Goal: Check status: Check status

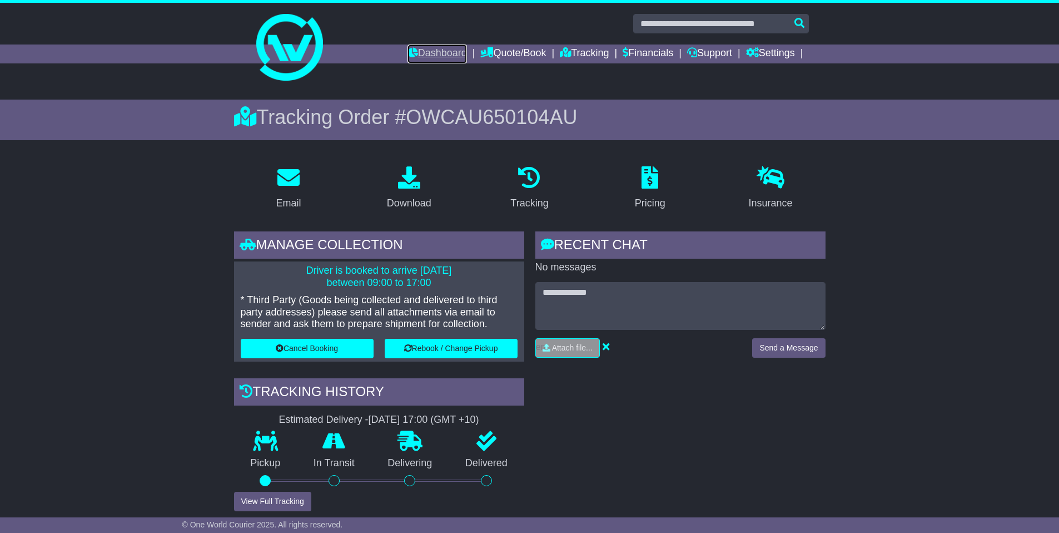
click at [452, 58] on link "Dashboard" at bounding box center [438, 53] width 60 height 19
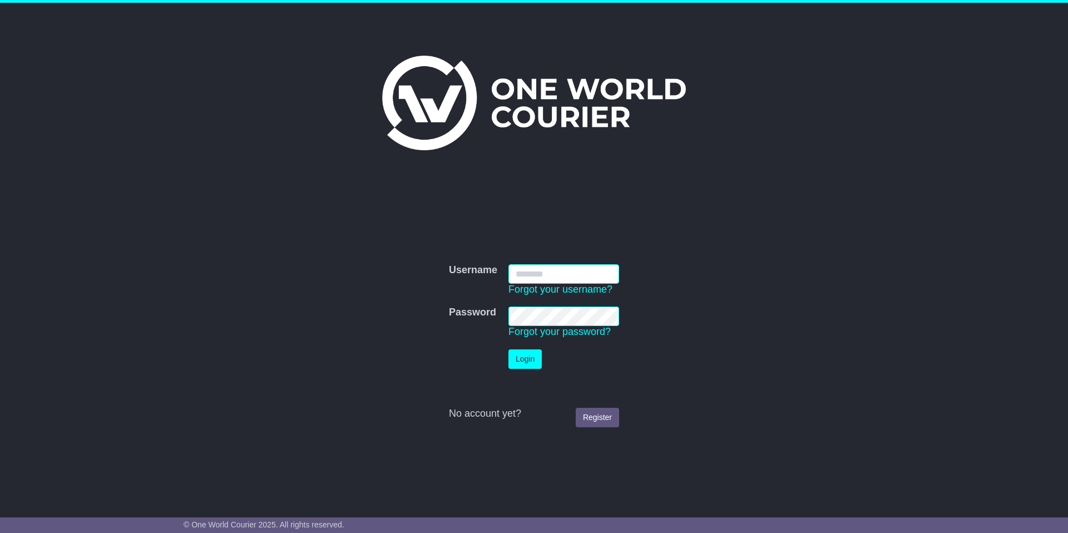
type input "**********"
click at [524, 364] on button "Login" at bounding box center [524, 358] width 33 height 19
